Goal: Information Seeking & Learning: Learn about a topic

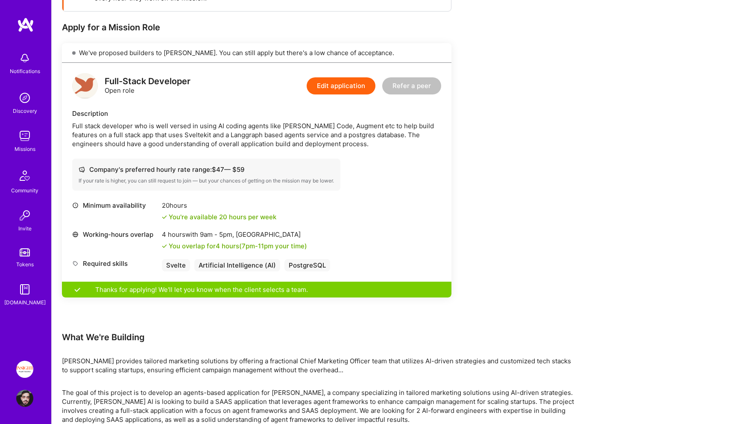
scroll to position [184, 0]
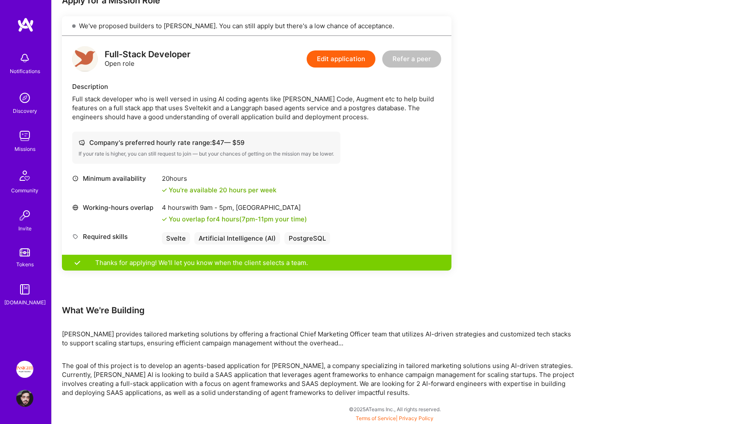
click at [337, 264] on div "Thanks for applying! We'll let you know when the client selects a team." at bounding box center [256, 262] width 389 height 16
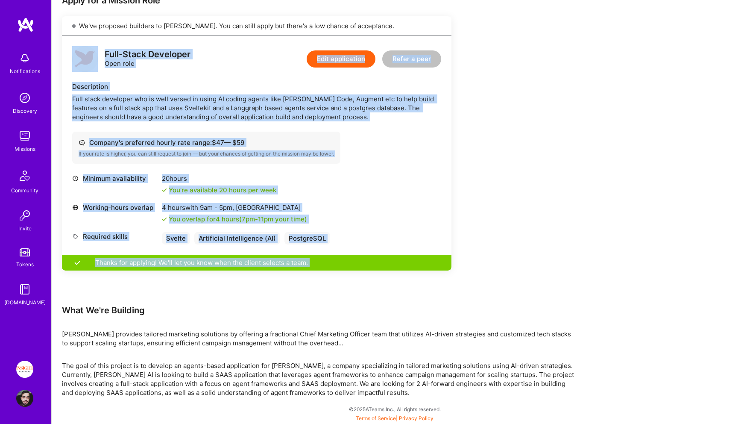
drag, startPoint x: 337, startPoint y: 264, endPoint x: 79, endPoint y: 41, distance: 340.8
click at [79, 41] on div "We've proposed builders to [PERSON_NAME]. You can still apply but there's a low…" at bounding box center [256, 143] width 389 height 254
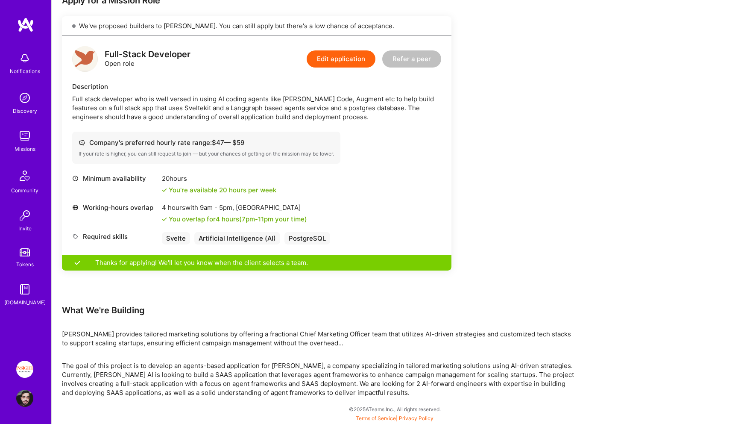
click at [84, 22] on div "We've proposed builders to [PERSON_NAME]. You can still apply but there's a low…" at bounding box center [256, 26] width 389 height 20
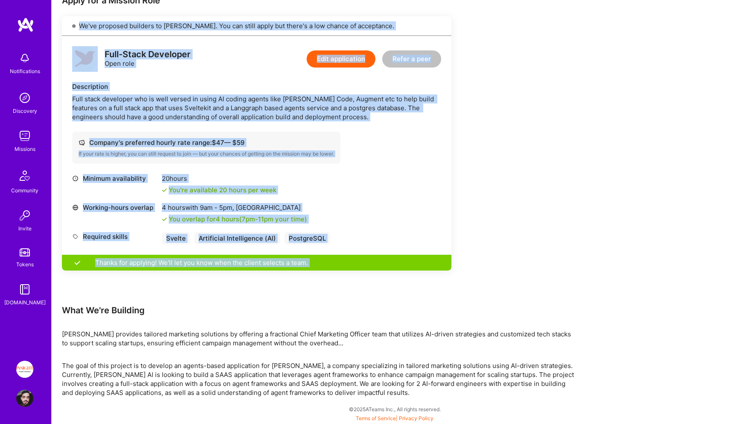
drag, startPoint x: 84, startPoint y: 22, endPoint x: 275, endPoint y: 304, distance: 340.0
click at [275, 304] on div "Earn tokens for inviting a new [PERSON_NAME] to this mission Do you know the pe…" at bounding box center [256, 122] width 389 height 363
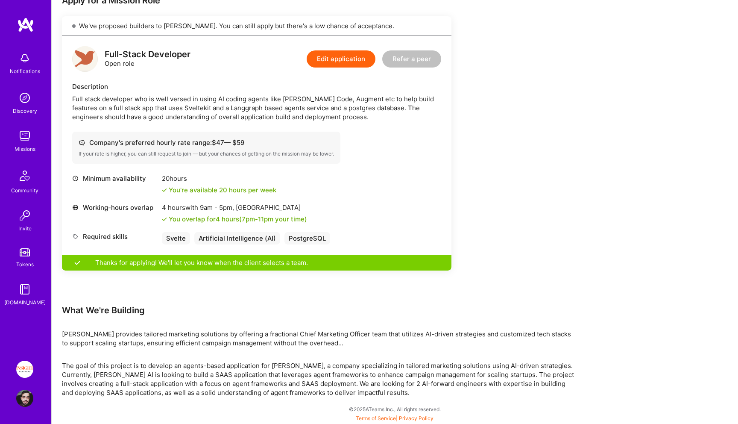
click at [338, 102] on div "Full stack developer who is well versed in using AI coding agents like [PERSON_…" at bounding box center [256, 107] width 369 height 27
copy div "Augment"
click at [341, 102] on div "Full stack developer who is well versed in using AI coding agents like [PERSON_…" at bounding box center [256, 107] width 369 height 27
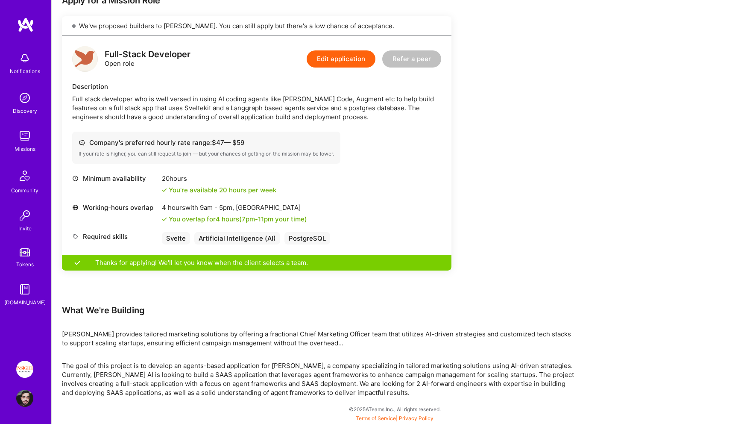
click at [308, 234] on div "PostgreSQL" at bounding box center [307, 238] width 46 height 12
drag, startPoint x: 308, startPoint y: 234, endPoint x: 195, endPoint y: 234, distance: 113.1
click at [197, 234] on div "Svelte Artificial Intelligence (AI) PostgreSQL" at bounding box center [246, 238] width 168 height 12
click at [195, 234] on div "Artificial Intelligence (AI)" at bounding box center [237, 238] width 86 height 12
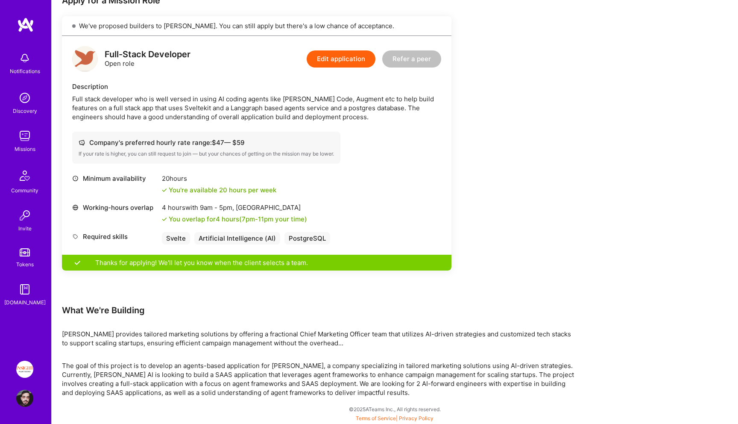
click at [194, 314] on div "What We're Building" at bounding box center [318, 309] width 512 height 11
